Goal: Information Seeking & Learning: Learn about a topic

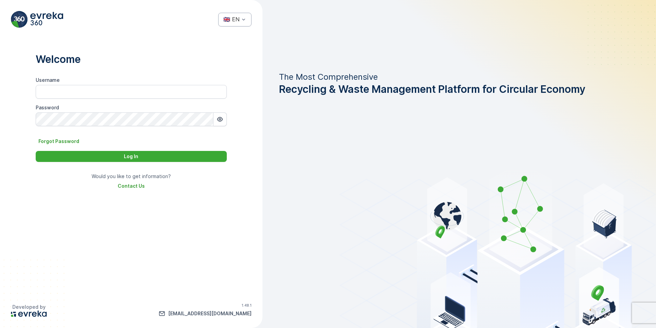
type input "Fazul.Ilahi"
click at [238, 46] on span "🇬🇧 EN" at bounding box center [230, 48] width 16 height 6
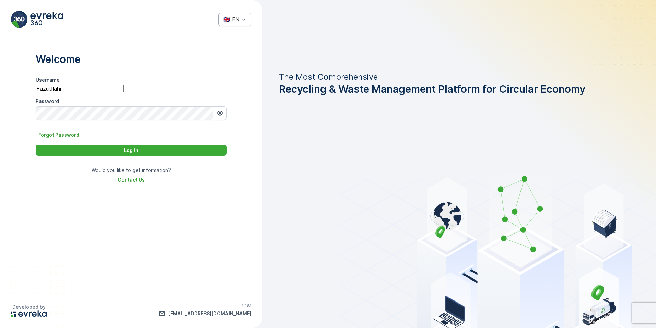
click at [124, 92] on input "Fazul.Ilahi" at bounding box center [80, 89] width 88 height 8
paste input "Dhekra.Zribi"
type input "Dhekra.Zribi"
drag, startPoint x: 220, startPoint y: 116, endPoint x: 216, endPoint y: 117, distance: 4.9
click at [221, 116] on icon "button" at bounding box center [220, 113] width 7 height 7
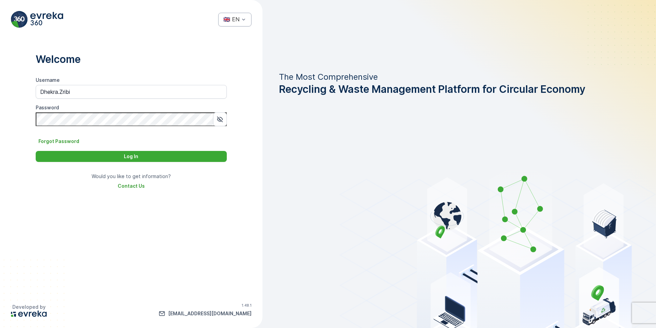
click at [209, 148] on div "Username Dhekra.Zribi Password Forgot Password Log In" at bounding box center [131, 119] width 191 height 85
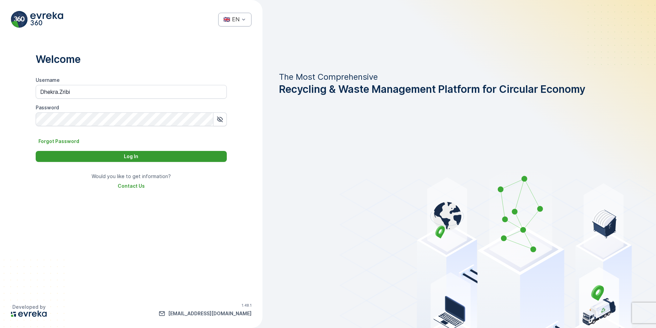
click at [167, 156] on div "Log In" at bounding box center [131, 156] width 183 height 7
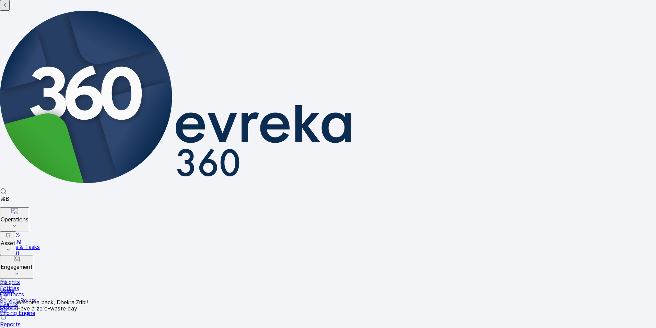
click at [12, 246] on icon at bounding box center [8, 249] width 7 height 7
click at [29, 207] on button "Operations" at bounding box center [14, 219] width 29 height 24
click at [34, 187] on div "⌘B" at bounding box center [328, 194] width 656 height 14
click at [20, 318] on icon at bounding box center [16, 321] width 7 height 7
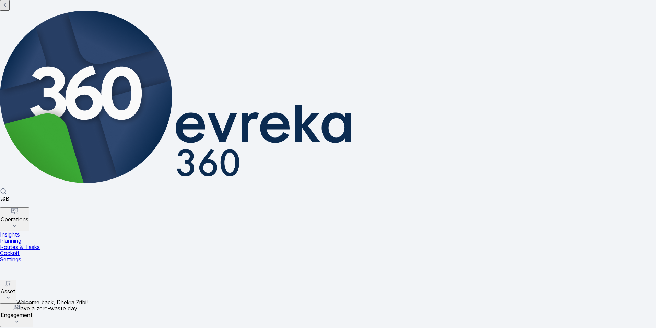
click at [20, 318] on icon at bounding box center [16, 321] width 7 height 7
click at [12, 294] on icon at bounding box center [8, 297] width 7 height 7
click at [18, 222] on icon at bounding box center [14, 225] width 7 height 7
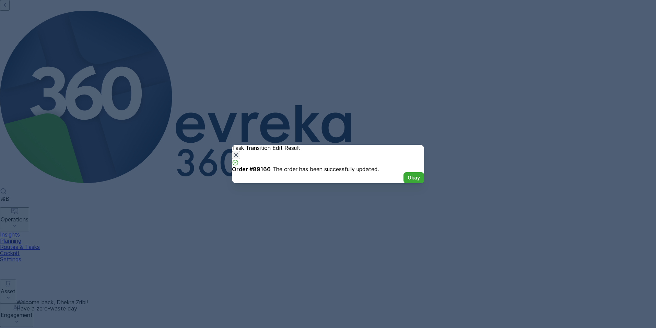
click at [240, 151] on icon "button" at bounding box center [236, 154] width 7 height 7
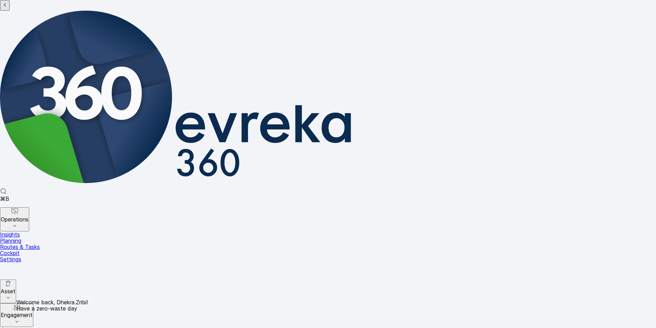
click at [45, 187] on div "⌘B" at bounding box center [328, 194] width 656 height 14
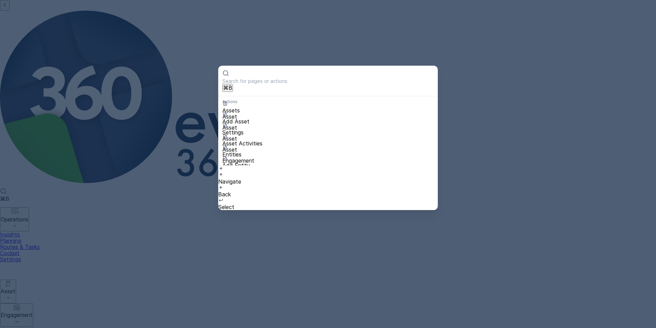
click at [259, 179] on p "Engagement" at bounding box center [240, 182] width 37 height 6
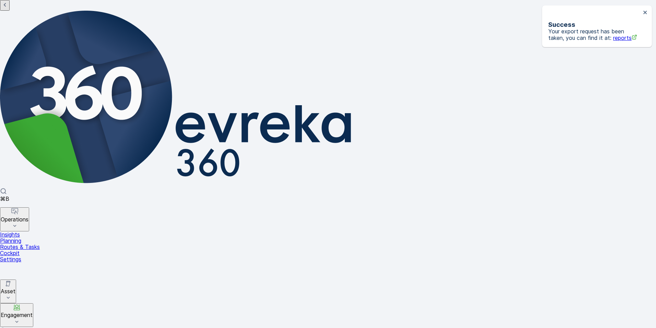
click at [614, 39] on span "reports" at bounding box center [626, 37] width 24 height 7
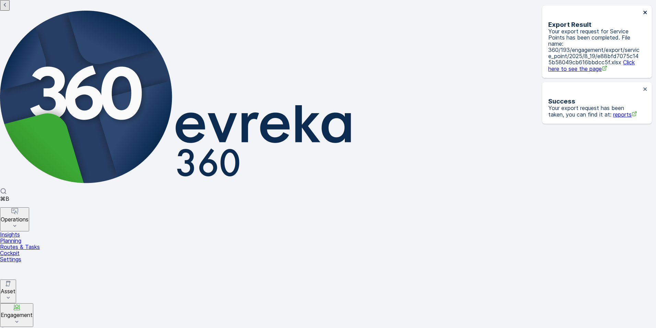
click at [645, 14] on icon "close" at bounding box center [645, 12] width 5 height 5
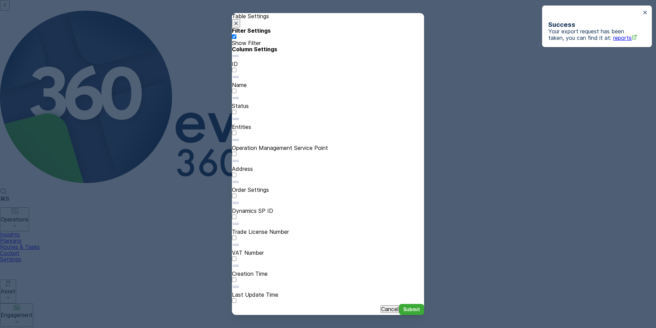
scroll to position [0, 0]
click at [185, 26] on div "Table Settings Filter Settings Show Filter Column Settings ID Name Status Entit…" at bounding box center [328, 164] width 656 height 328
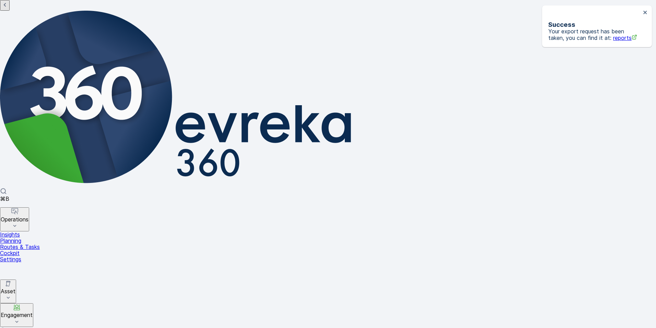
scroll to position [0, 70]
click at [16, 225] on icon at bounding box center [14, 226] width 3 height 2
click at [18, 222] on icon at bounding box center [14, 225] width 7 height 7
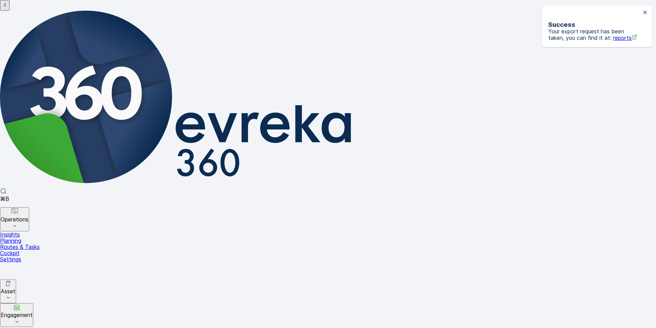
click at [37, 243] on p "Routes & Tasks" at bounding box center [328, 246] width 656 height 6
drag, startPoint x: 646, startPoint y: 11, endPoint x: 640, endPoint y: 9, distance: 6.7
click at [647, 11] on icon "close" at bounding box center [645, 12] width 5 height 5
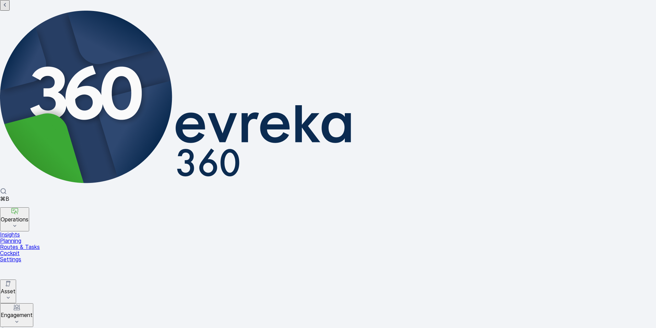
click at [12, 294] on icon at bounding box center [8, 297] width 7 height 7
click at [37, 187] on div "⌘B" at bounding box center [328, 194] width 656 height 14
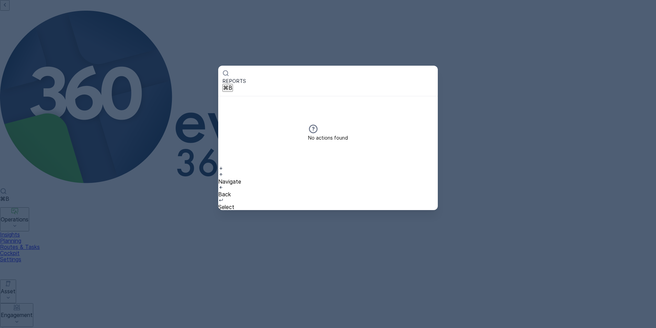
type input "REPORTS"
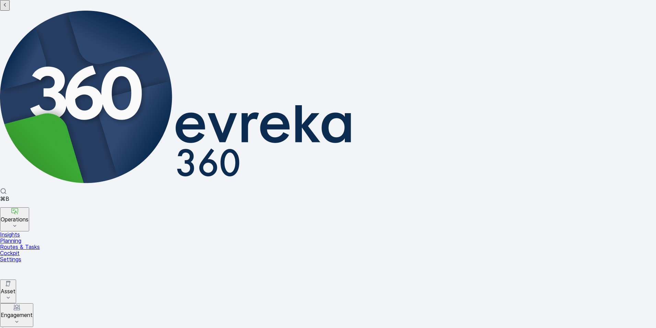
click at [12, 294] on icon at bounding box center [8, 297] width 7 height 7
click at [28, 231] on p "Insights" at bounding box center [328, 234] width 656 height 6
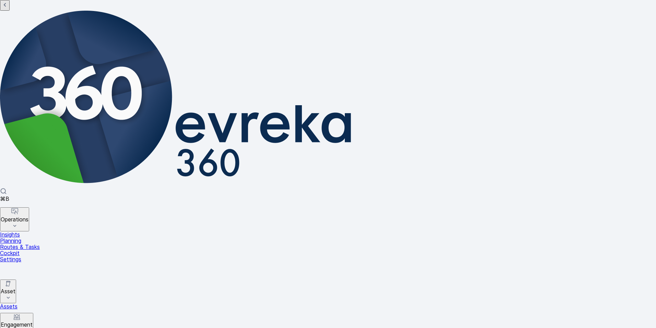
click at [41, 243] on p "Routes & Tasks" at bounding box center [328, 246] width 656 height 6
click at [28, 237] on p "Planning" at bounding box center [328, 240] width 656 height 6
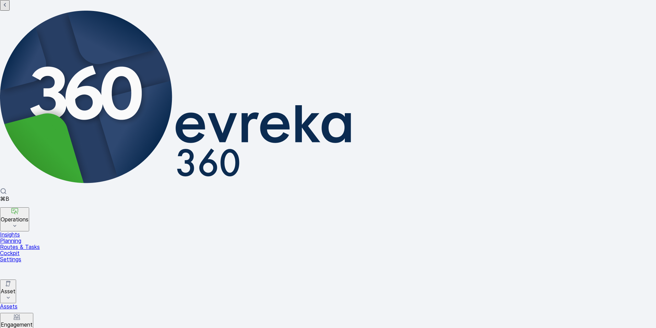
type input "AJMAN"
click at [18, 222] on icon at bounding box center [14, 225] width 7 height 7
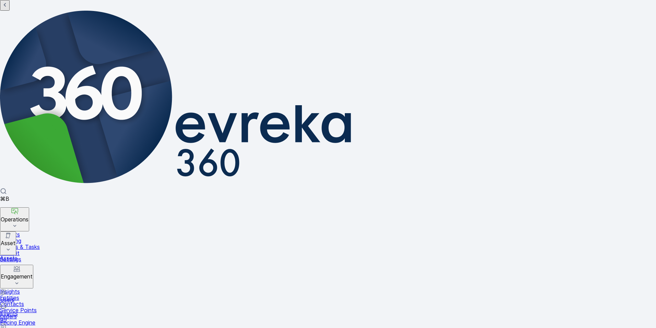
click at [18, 222] on icon at bounding box center [14, 225] width 7 height 7
click at [12, 294] on icon at bounding box center [8, 297] width 7 height 7
click at [33, 303] on link "Assets" at bounding box center [328, 306] width 656 height 6
click at [28, 231] on p "Insights" at bounding box center [328, 234] width 656 height 6
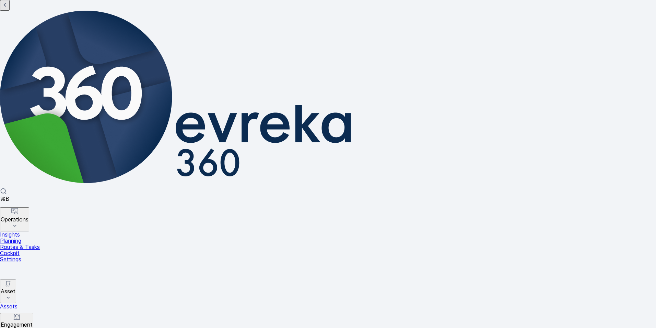
click at [26, 250] on p "Cockpit" at bounding box center [328, 253] width 656 height 6
click at [20, 327] on icon at bounding box center [16, 331] width 7 height 7
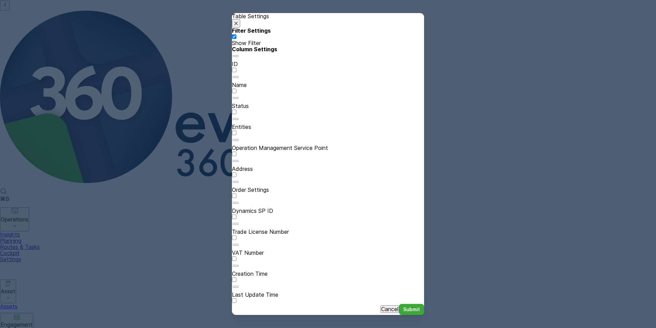
scroll to position [34, 0]
click at [525, 139] on div "Table Settings Filter Settings Show Filter Column Settings ID Name Status Entit…" at bounding box center [328, 164] width 656 height 328
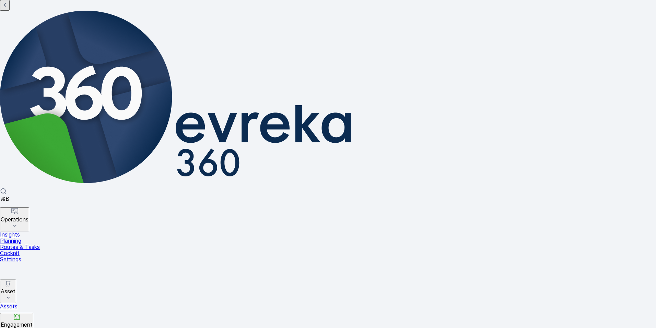
scroll to position [5, 0]
drag, startPoint x: 279, startPoint y: 305, endPoint x: 325, endPoint y: 311, distance: 45.7
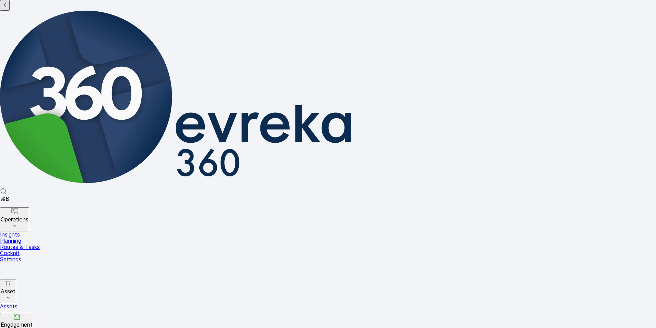
scroll to position [0, 0]
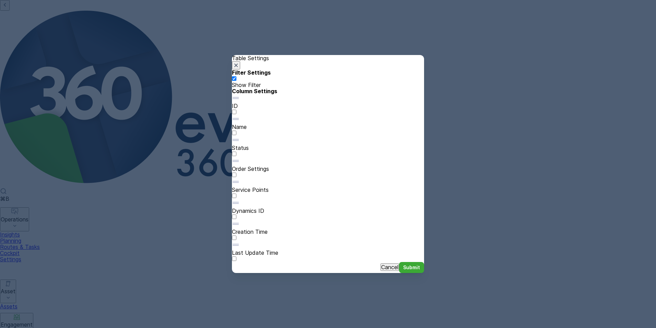
click at [210, 24] on div "Table Settings Filter Settings Show Filter Column Settings ID Name Status Order…" at bounding box center [328, 164] width 656 height 328
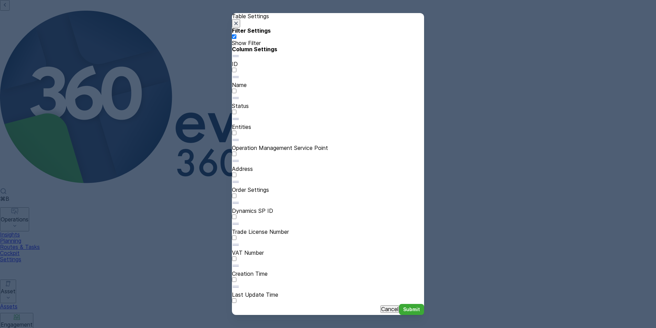
scroll to position [50, 0]
click at [475, 251] on div "Table Settings Filter Settings Show Filter Column Settings ID Name Status Entit…" at bounding box center [328, 164] width 656 height 328
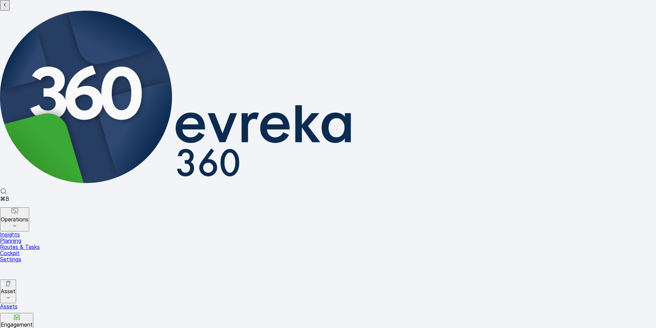
scroll to position [0, 0]
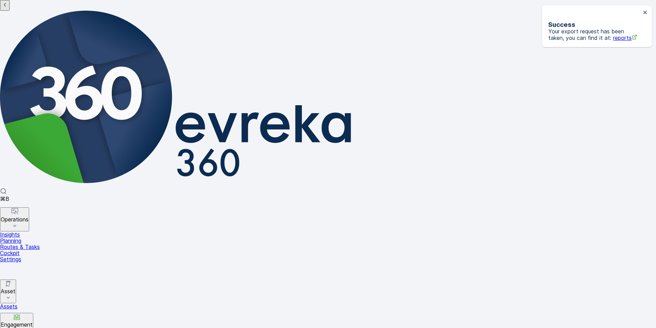
click at [614, 38] on span "reports" at bounding box center [626, 37] width 24 height 7
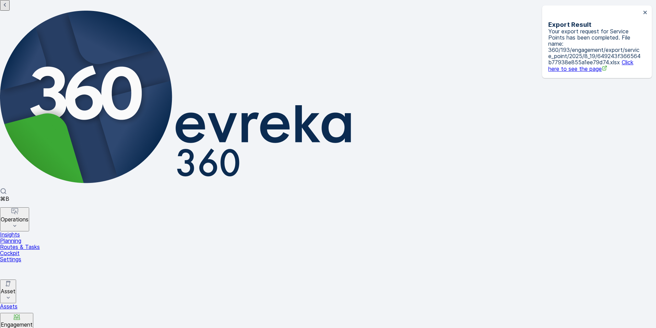
scroll to position [126, 0]
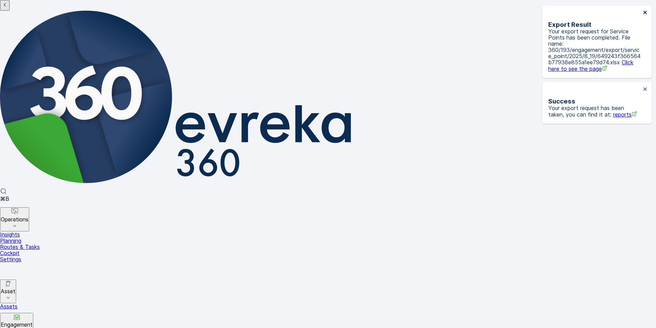
click at [645, 10] on icon "close" at bounding box center [645, 12] width 5 height 5
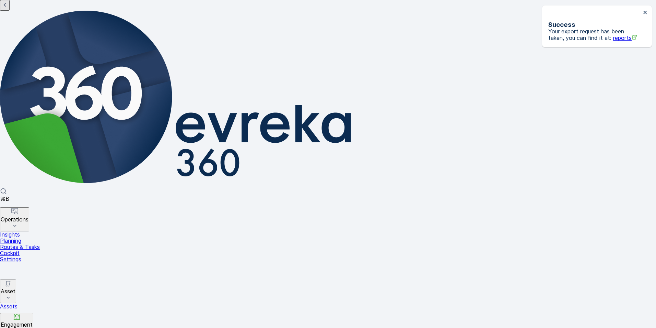
click at [645, 13] on icon "close" at bounding box center [645, 12] width 5 height 5
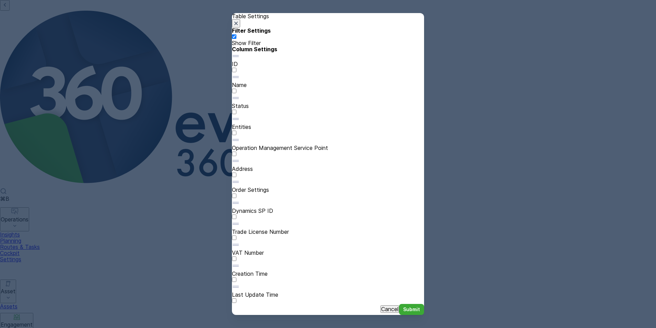
drag, startPoint x: 414, startPoint y: 53, endPoint x: 423, endPoint y: 56, distance: 10.0
click at [240, 27] on icon "button" at bounding box center [236, 23] width 7 height 7
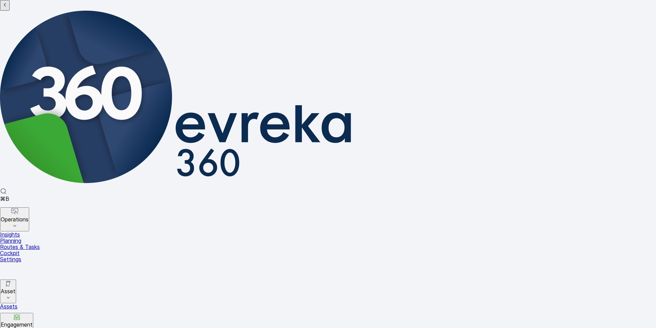
drag, startPoint x: 272, startPoint y: 95, endPoint x: 277, endPoint y: 110, distance: 15.5
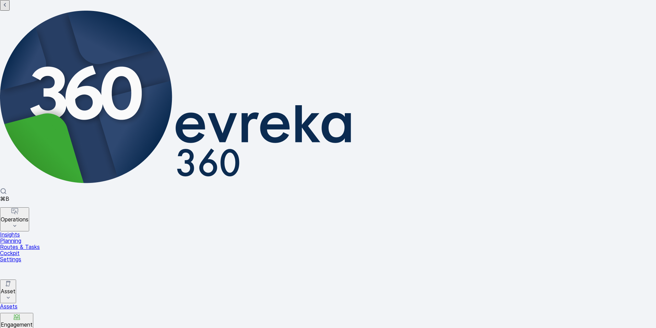
drag, startPoint x: 385, startPoint y: 303, endPoint x: 440, endPoint y: 303, distance: 55.6
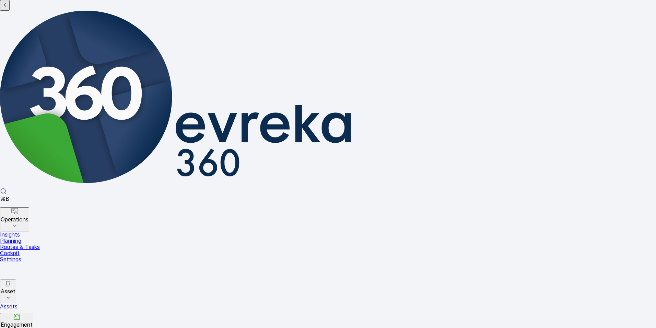
scroll to position [126, 0]
drag, startPoint x: 384, startPoint y: 298, endPoint x: 285, endPoint y: 286, distance: 99.3
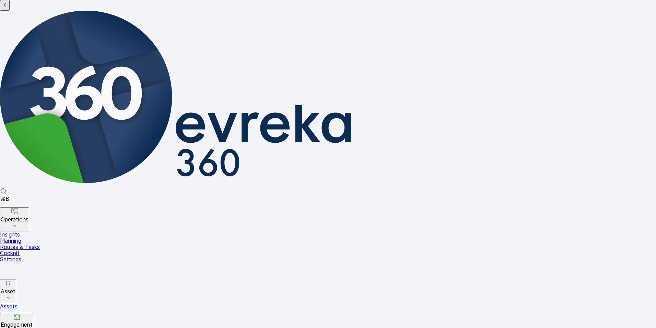
scroll to position [99, 0]
drag, startPoint x: 599, startPoint y: 42, endPoint x: 431, endPoint y: 46, distance: 167.9
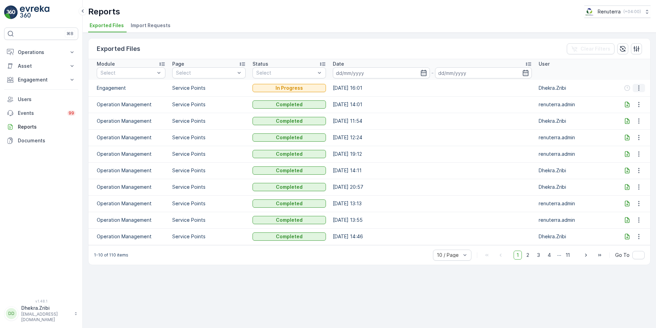
click at [640, 87] on icon "button" at bounding box center [639, 87] width 7 height 7
click at [634, 98] on span "See More Details" at bounding box center [634, 98] width 40 height 7
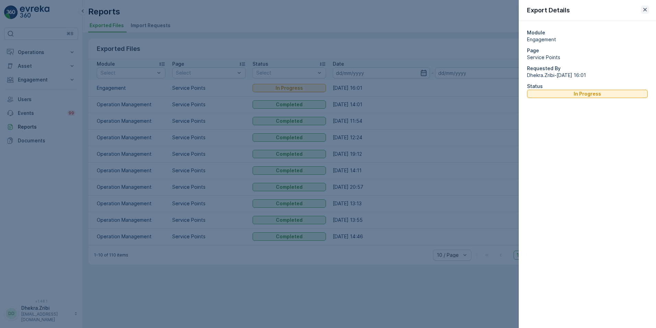
click at [645, 9] on div "⌘B Operations Insights Planning Routes & Tasks Cockpit Settings Asset Assets En…" at bounding box center [328, 164] width 656 height 328
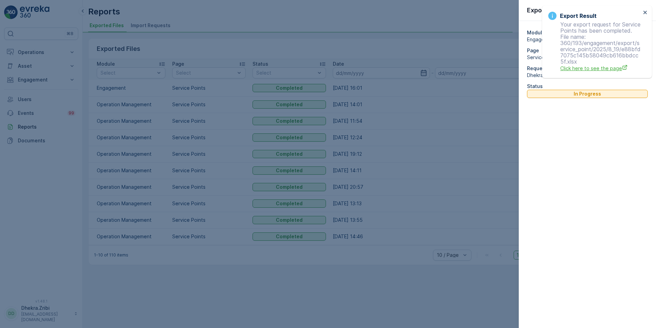
click at [601, 68] on span "Click here to see the page" at bounding box center [601, 68] width 81 height 7
click at [647, 15] on button "close" at bounding box center [645, 13] width 5 height 7
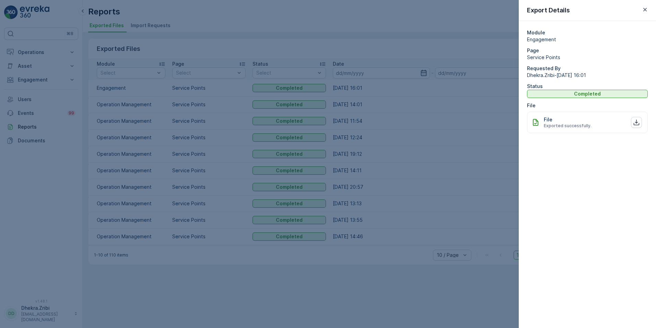
click at [476, 155] on div at bounding box center [328, 164] width 656 height 328
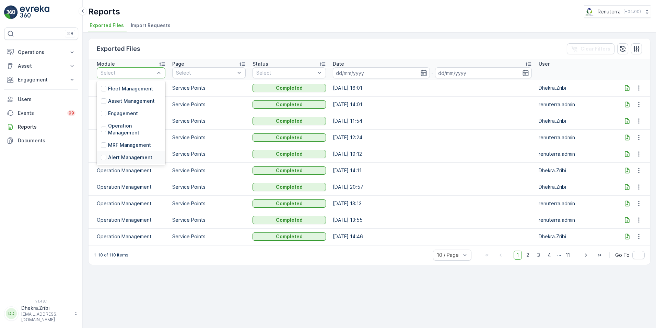
click at [256, 289] on div "Exported Files Clear Filters Module 6 results available. Use Up and Down to cho…" at bounding box center [370, 180] width 574 height 295
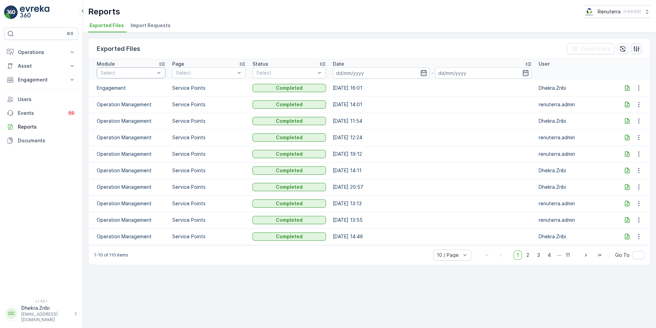
click at [636, 45] on icon "button" at bounding box center [636, 48] width 7 height 7
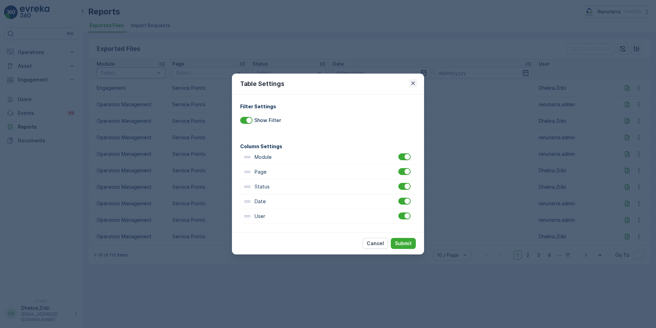
click at [413, 83] on icon "button" at bounding box center [413, 82] width 3 height 3
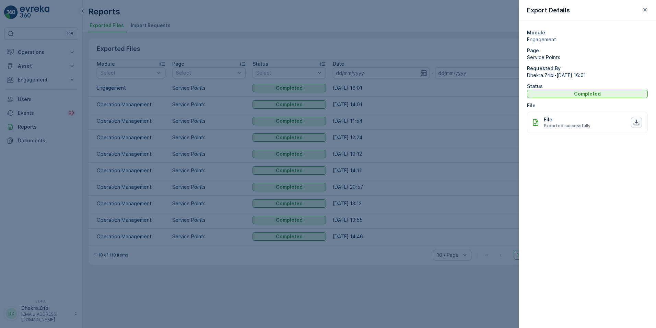
click at [633, 122] on button "button" at bounding box center [636, 122] width 11 height 11
click at [510, 127] on div at bounding box center [328, 164] width 656 height 328
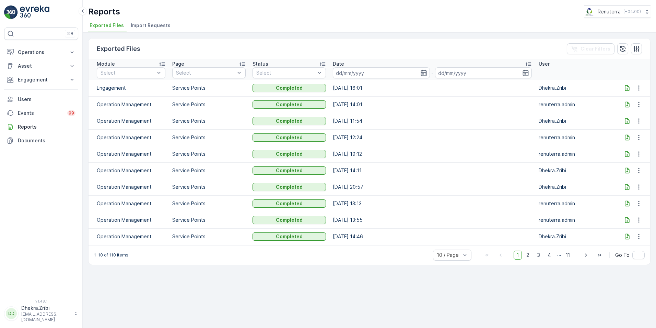
drag, startPoint x: 83, startPoint y: 12, endPoint x: 87, endPoint y: 11, distance: 4.1
click at [83, 12] on icon at bounding box center [83, 10] width 2 height 3
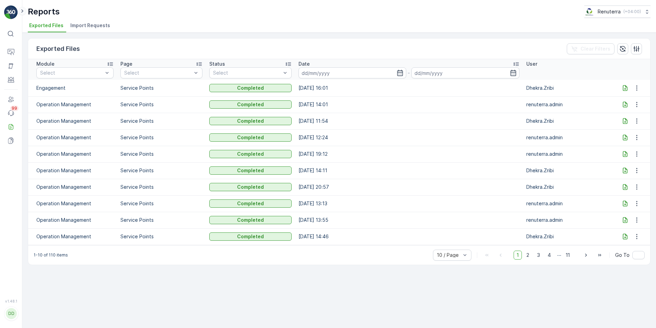
click at [23, 11] on icon at bounding box center [22, 10] width 2 height 3
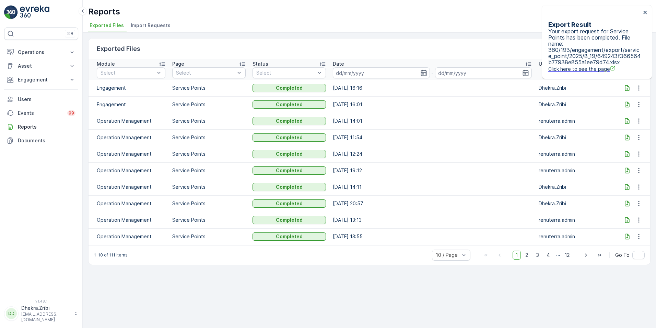
click at [603, 69] on span "Click here to see the page" at bounding box center [595, 68] width 93 height 7
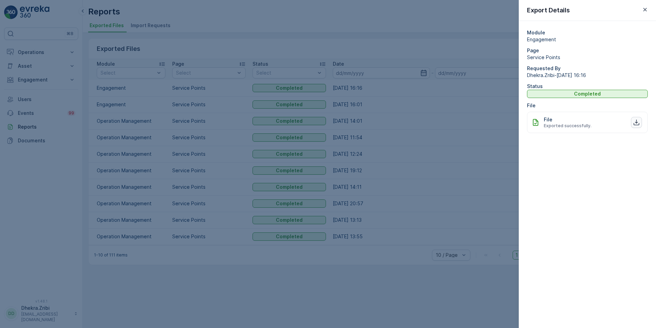
click at [638, 123] on icon "button" at bounding box center [636, 122] width 7 height 7
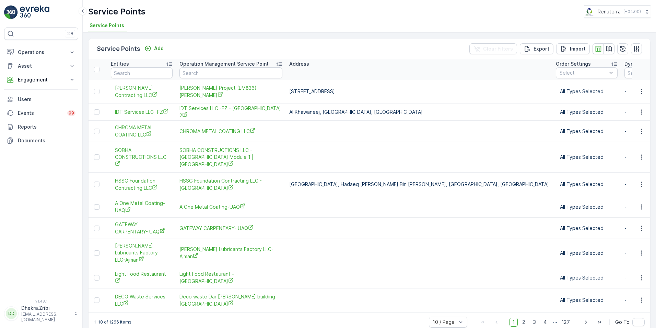
scroll to position [0, 136]
click at [558, 72] on div at bounding box center [582, 72] width 49 height 5
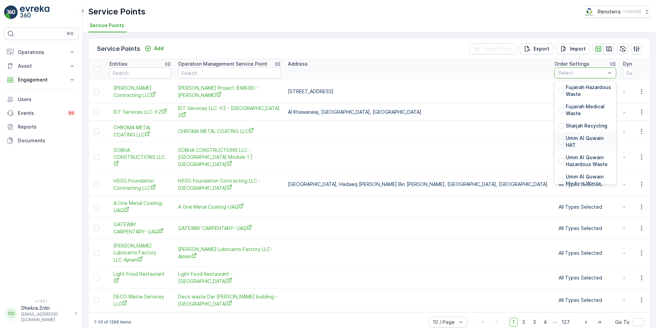
scroll to position [0, 0]
click at [559, 92] on div at bounding box center [561, 91] width 5 height 5
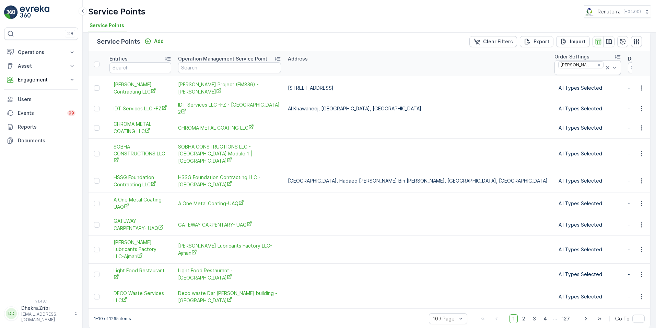
scroll to position [9, 0]
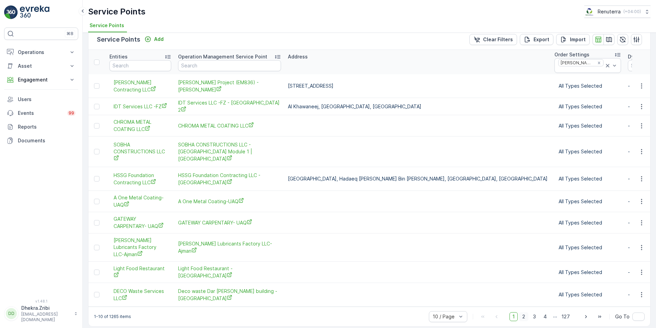
click at [523, 313] on span "2" at bounding box center [523, 316] width 9 height 9
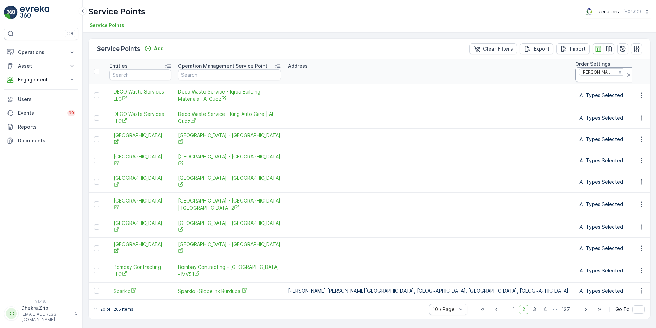
click at [626, 75] on icon at bounding box center [629, 74] width 7 height 7
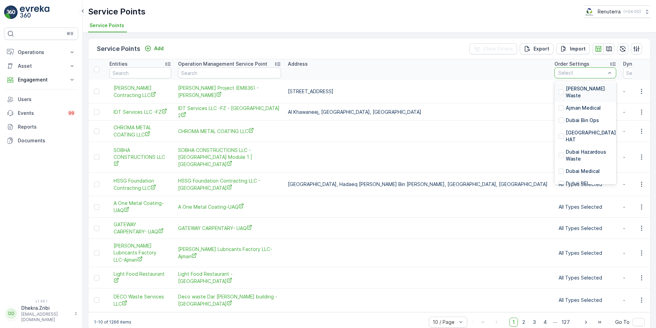
click at [559, 90] on div "[PERSON_NAME] Waste" at bounding box center [586, 92] width 54 height 14
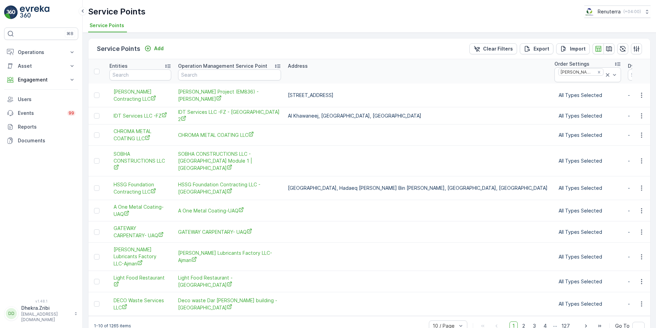
click at [605, 71] on div at bounding box center [612, 75] width 14 height 14
click at [559, 112] on div at bounding box center [561, 111] width 5 height 5
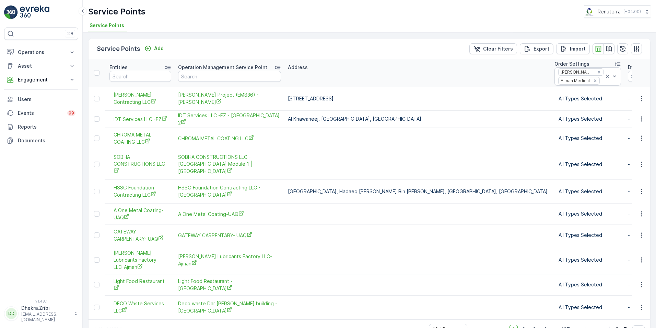
click at [449, 70] on div "Address" at bounding box center [418, 67] width 260 height 7
click at [641, 97] on icon "button" at bounding box center [642, 98] width 7 height 7
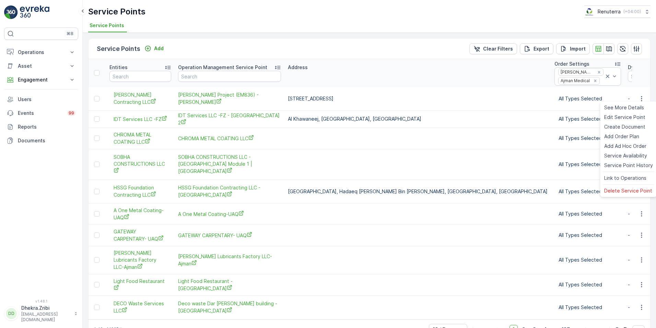
click at [385, 52] on div "Service Points Add Clear Filters Export Import" at bounding box center [370, 48] width 562 height 21
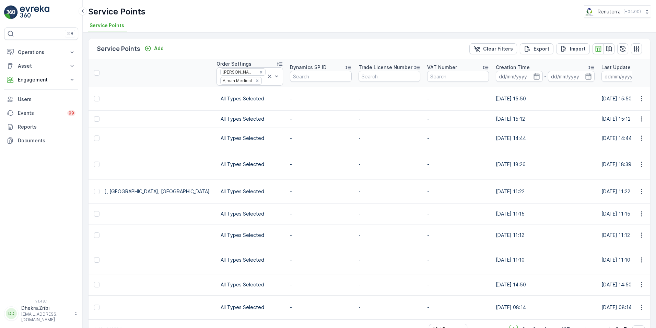
scroll to position [0, 477]
click at [583, 76] on icon "button" at bounding box center [586, 76] width 6 height 6
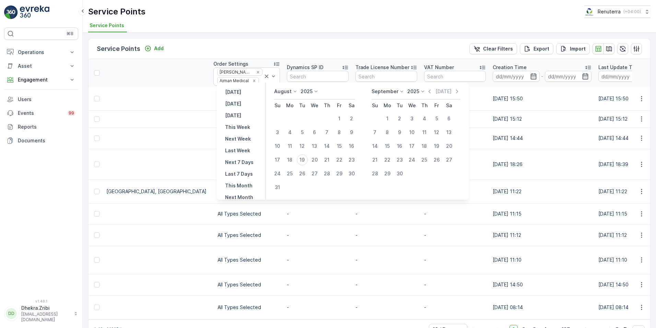
click at [455, 54] on div "Service Points Add Clear Filters Export Import" at bounding box center [370, 48] width 562 height 21
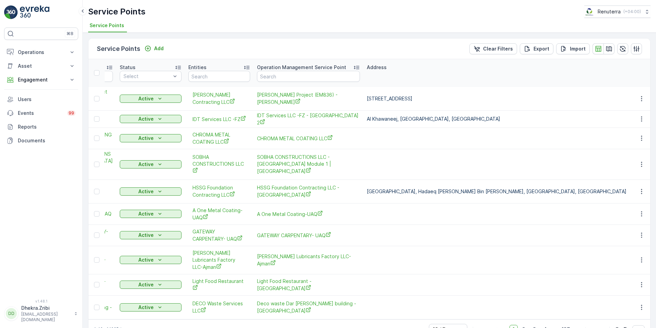
scroll to position [0, 0]
